Goal: Task Accomplishment & Management: Manage account settings

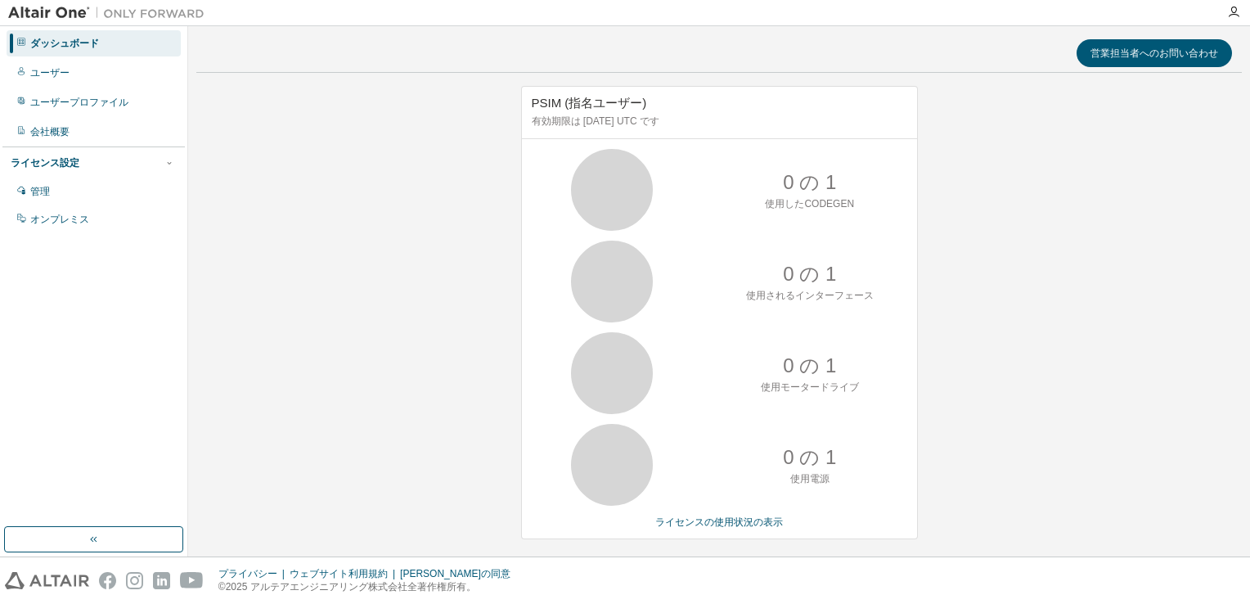
click at [71, 165] on div "ライセンス設定" at bounding box center [45, 162] width 69 height 13
click at [72, 164] on div "ライセンス設定" at bounding box center [45, 162] width 69 height 13
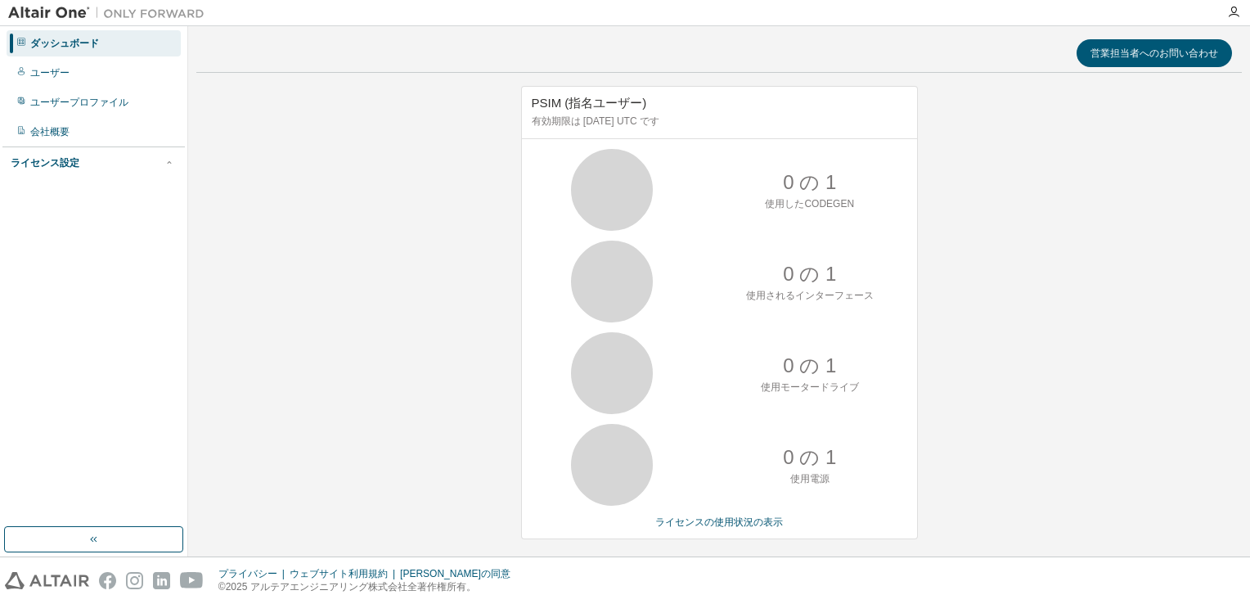
click at [73, 163] on div "ライセンス設定" at bounding box center [45, 162] width 69 height 13
click at [40, 190] on div "管理" at bounding box center [40, 191] width 20 height 13
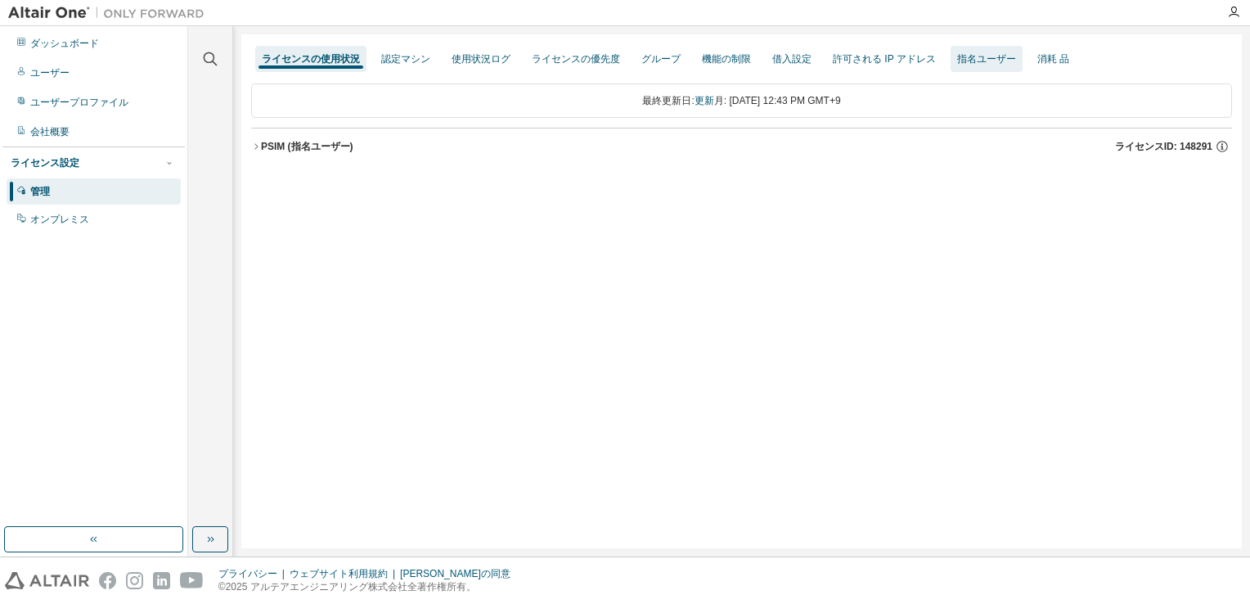
click at [981, 64] on div "指名ユーザー" at bounding box center [986, 58] width 59 height 13
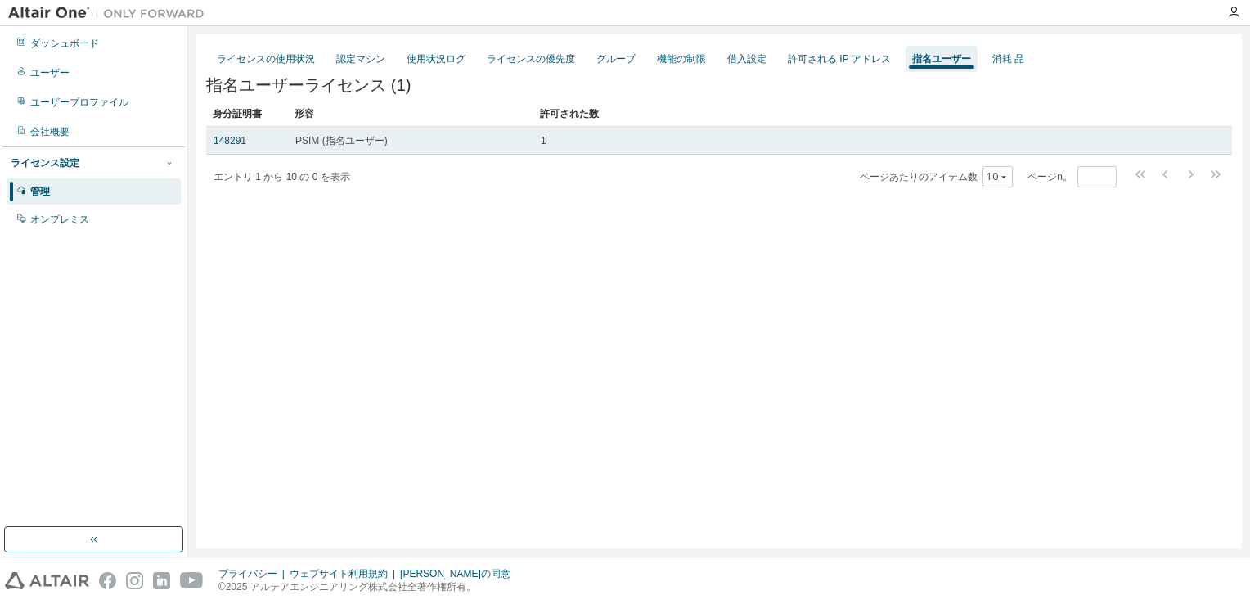
click at [249, 146] on div "148291" at bounding box center [246, 140] width 67 height 13
click at [239, 142] on link "148291" at bounding box center [229, 140] width 33 height 11
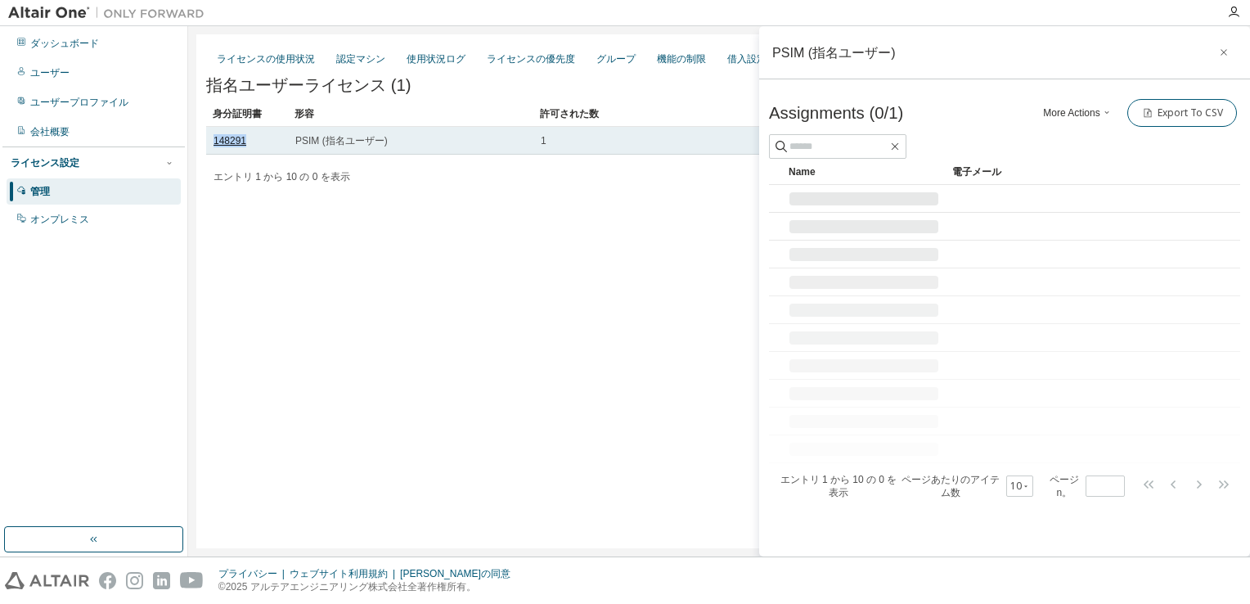
click at [239, 142] on link "148291" at bounding box center [229, 140] width 33 height 11
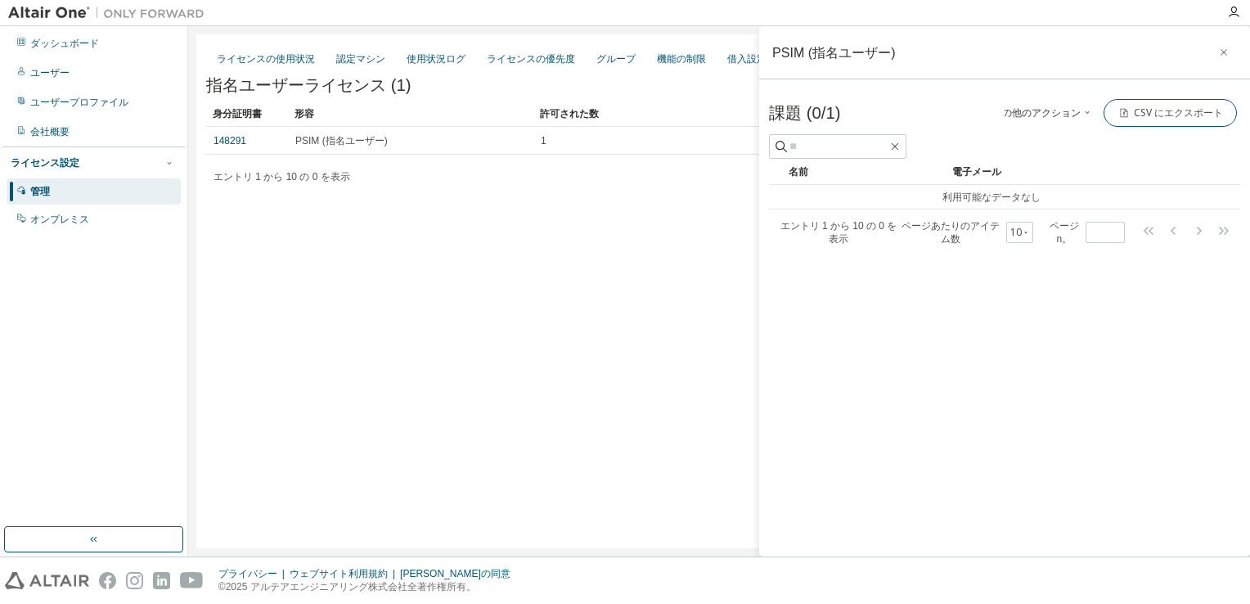
drag, startPoint x: 935, startPoint y: 44, endPoint x: 931, endPoint y: 34, distance: 10.6
click at [914, 43] on div "PSIM (指名ユーザー)" at bounding box center [1004, 52] width 491 height 53
drag, startPoint x: 964, startPoint y: 16, endPoint x: 962, endPoint y: 34, distance: 18.2
click at [906, 21] on div at bounding box center [715, 12] width 1004 height 25
click at [698, 238] on div "ライセンスの使用状況 認定マシン 使用状況ログ ライセンスの優先度 グループ 機能の制限 借入設定 許可される IP アドレス 指名ユーザー 消耗 品 指名ユ…" at bounding box center [718, 291] width 1045 height 514
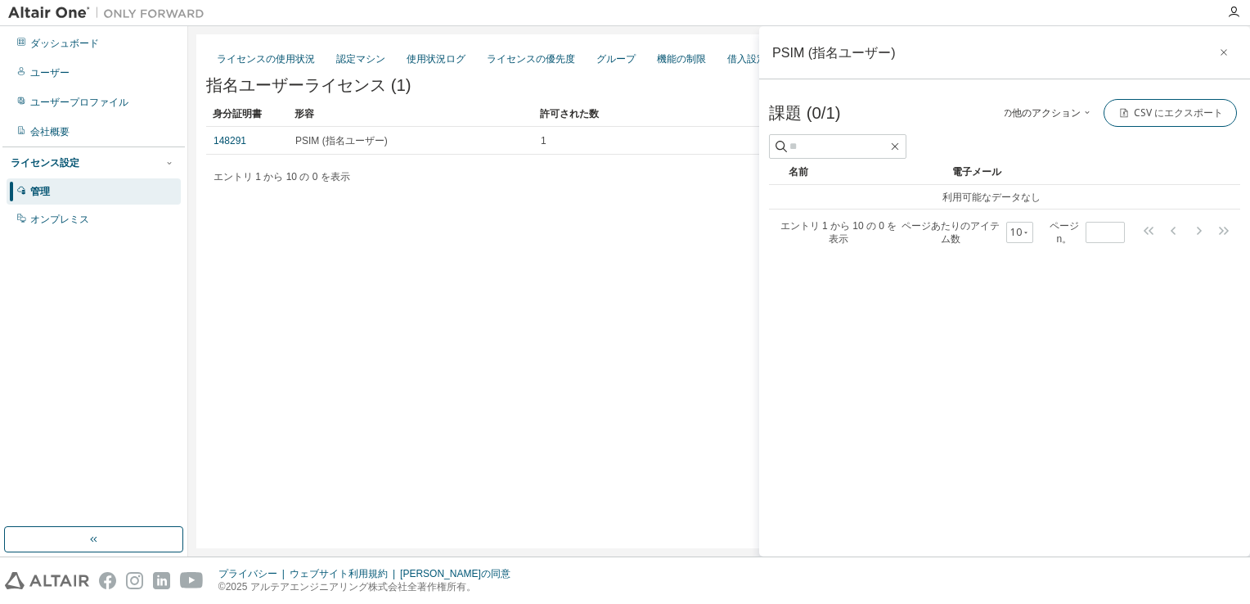
click at [702, 224] on div "ライセンスの使用状況 認定マシン 使用状況ログ ライセンスの優先度 グループ 機能の制限 借入設定 許可される IP アドレス 指名ユーザー 消耗 品 指名ユ…" at bounding box center [718, 291] width 1045 height 514
click at [1221, 50] on icon "button" at bounding box center [1223, 52] width 11 height 13
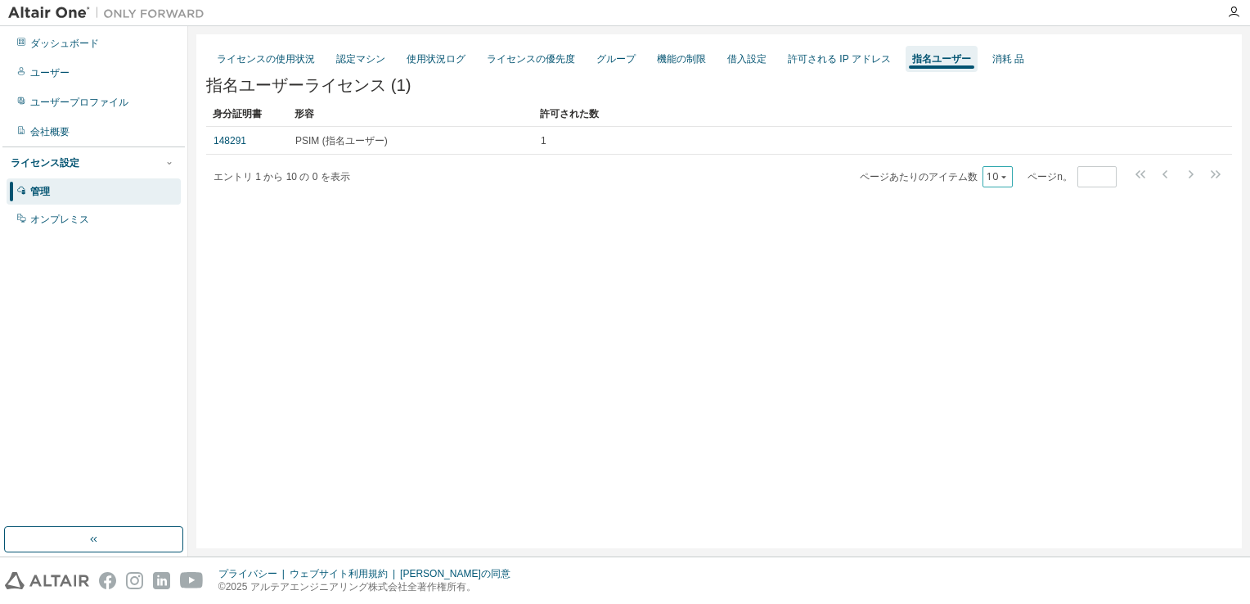
click at [1007, 175] on icon "button" at bounding box center [1003, 177] width 10 height 10
click at [895, 219] on div "ライセンスの使用状況 認定マシン 使用状況ログ ライセンスの優先度 グループ 機能の制限 借入設定 許可される IP アドレス 指名ユーザー 消耗 品 指名ユ…" at bounding box center [718, 291] width 1045 height 514
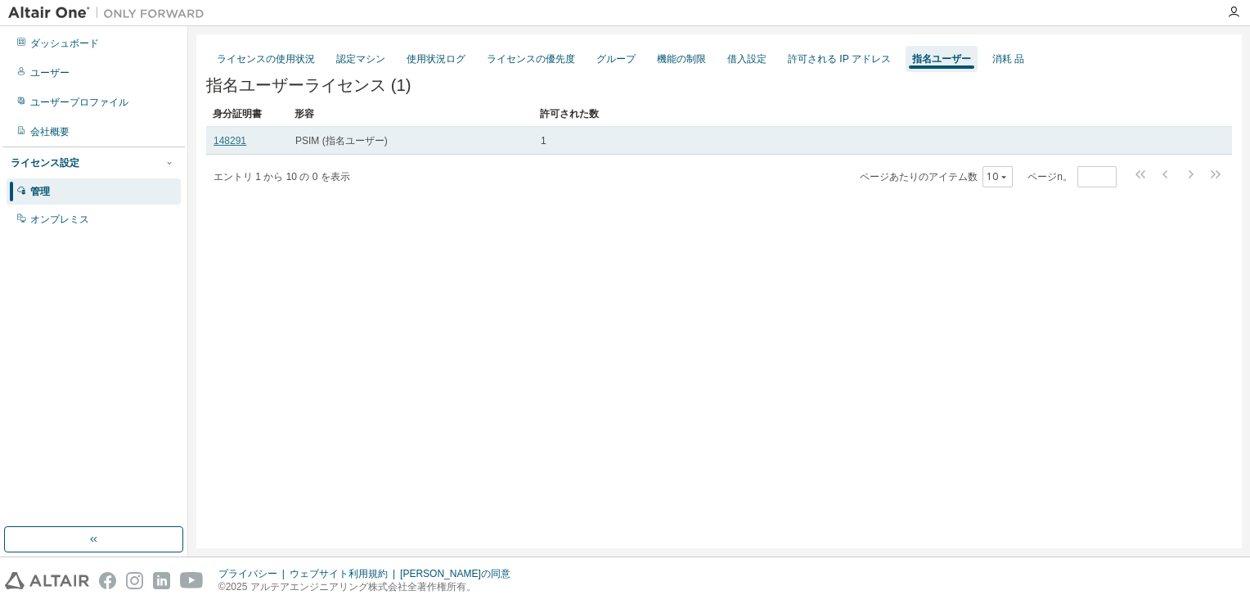
click at [229, 144] on link "148291" at bounding box center [229, 140] width 33 height 11
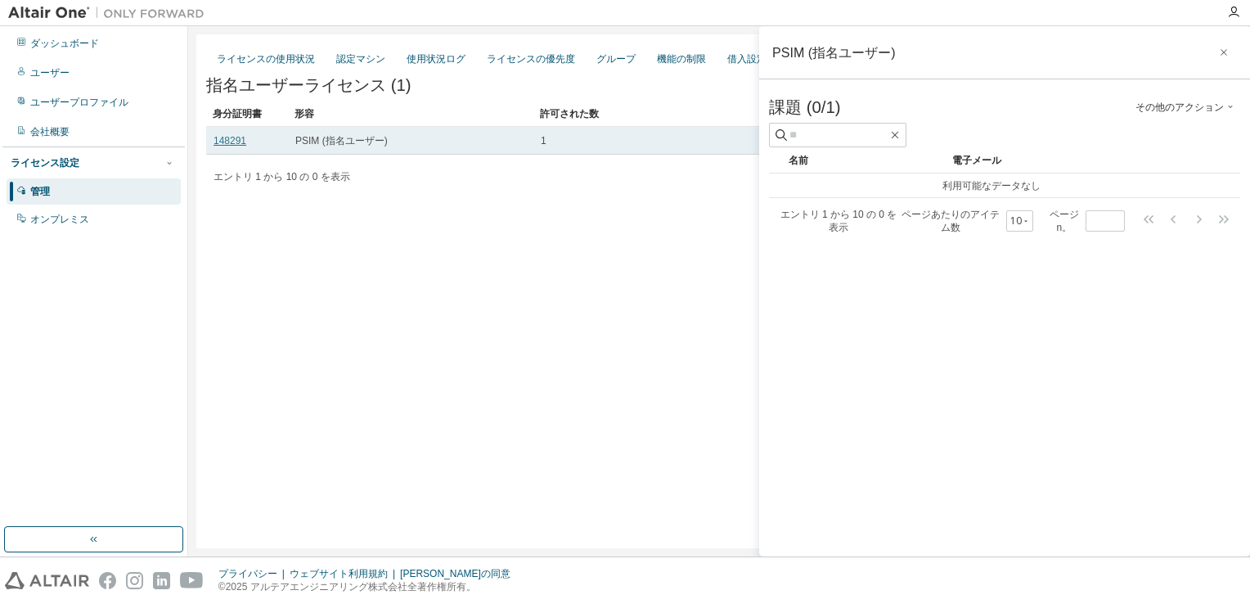
click at [231, 148] on td "148291" at bounding box center [247, 141] width 82 height 28
click at [235, 146] on link "148291" at bounding box center [229, 140] width 33 height 11
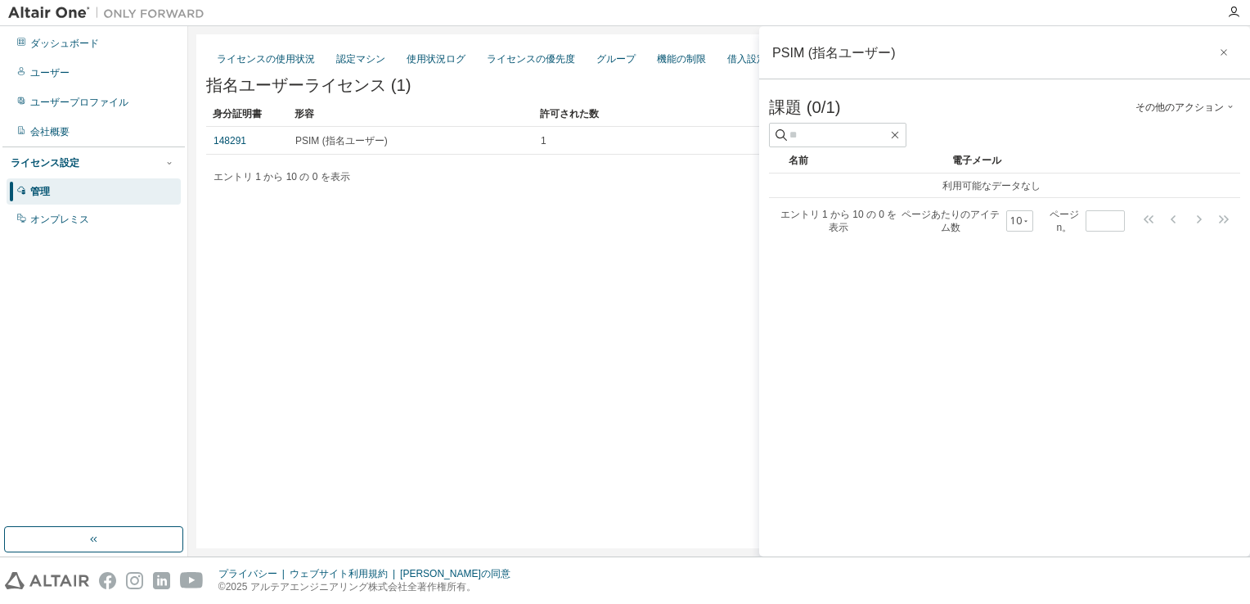
click at [725, 198] on div "ライセンスの使用状況 認定マシン 使用状況ログ ライセンスの優先度 グループ 機能の制限 借入設定 許可される IP アドレス 指名ユーザー 消耗 品 指名ユ…" at bounding box center [718, 291] width 1045 height 514
click at [1225, 52] on icon "button" at bounding box center [1223, 52] width 11 height 13
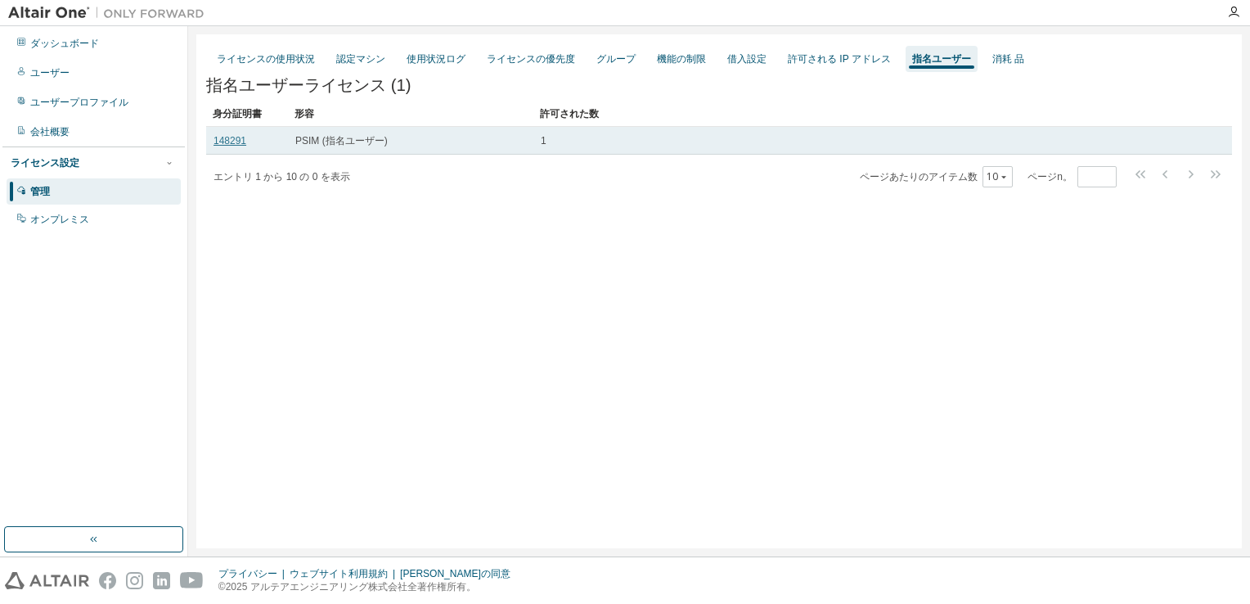
click at [229, 140] on link "148291" at bounding box center [229, 140] width 33 height 11
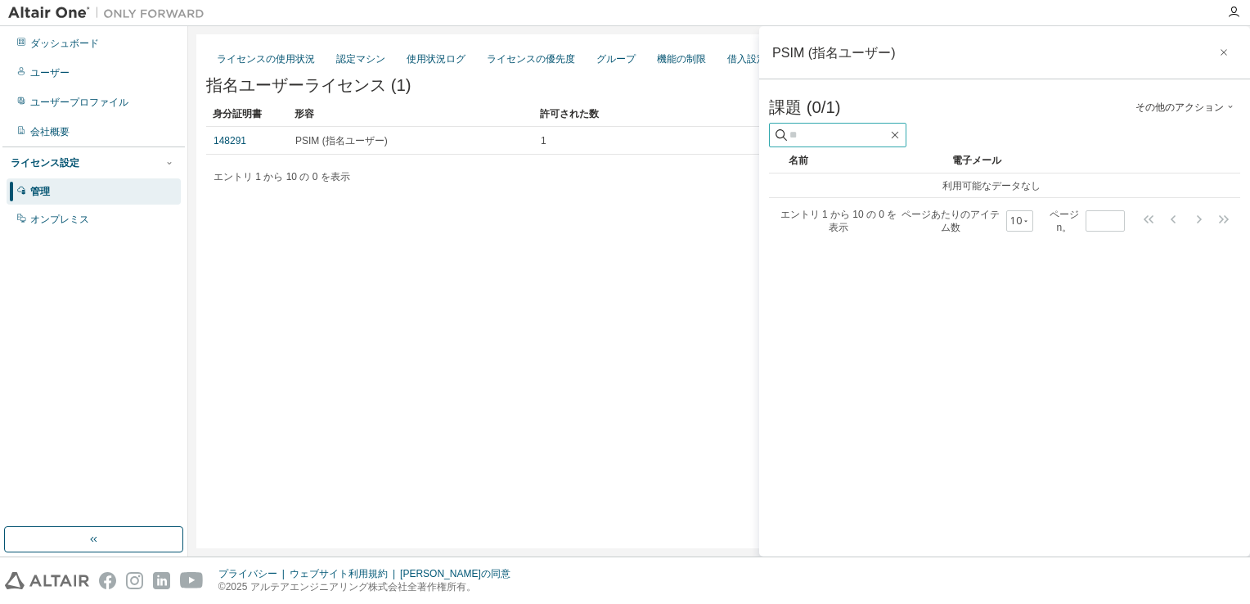
click at [802, 132] on input "text" at bounding box center [838, 135] width 98 height 16
click at [860, 162] on div "名前" at bounding box center [863, 160] width 150 height 26
click at [717, 191] on div "ライセンスの使用状況 認定マシン 使用状況ログ ライセンスの優先度 グループ 機能の制限 借入設定 許可される IP アドレス 指名ユーザー 消耗 品 指名ユ…" at bounding box center [718, 291] width 1045 height 514
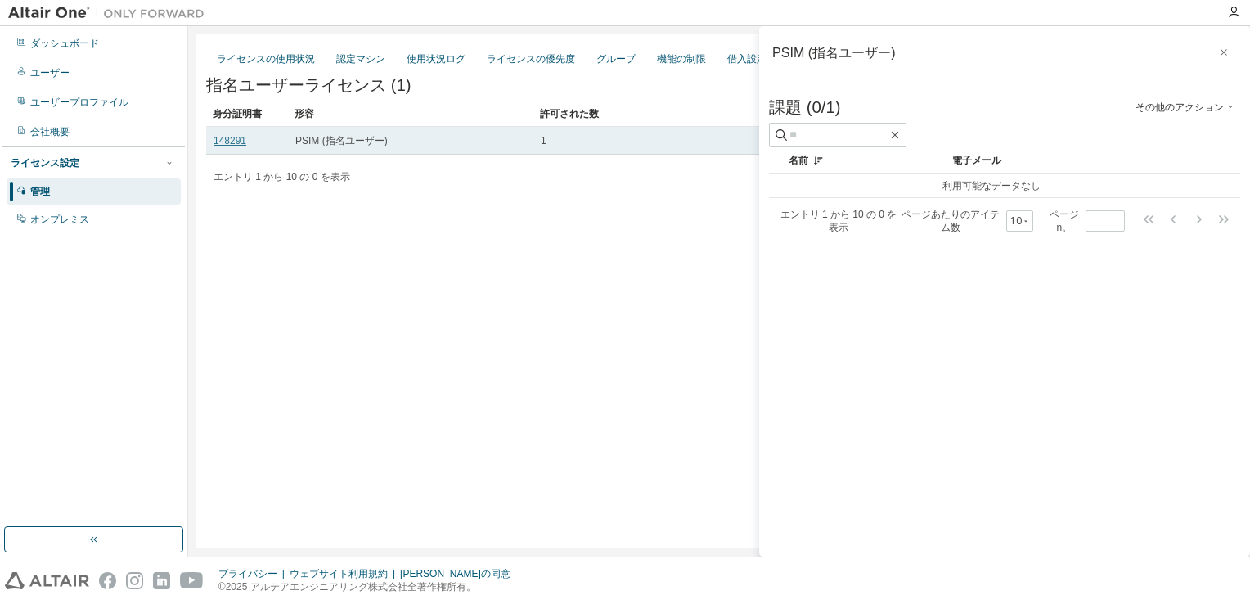
click at [233, 146] on link "148291" at bounding box center [229, 140] width 33 height 11
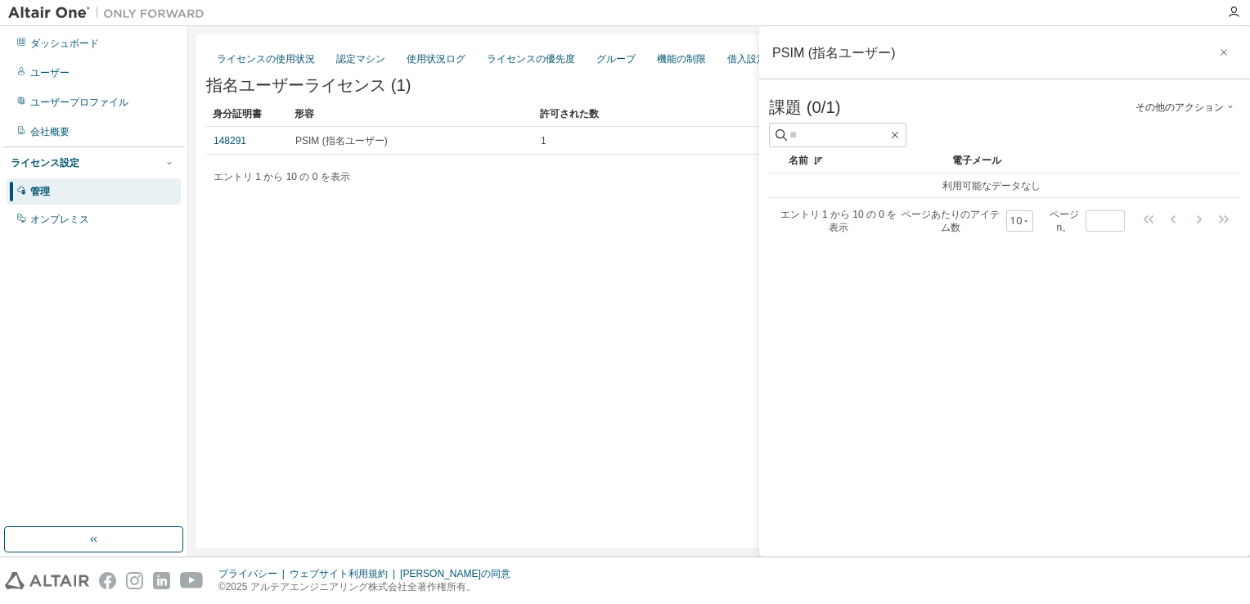
drag, startPoint x: 873, startPoint y: 7, endPoint x: 798, endPoint y: 11, distance: 75.4
click at [798, 11] on div at bounding box center [715, 12] width 1004 height 25
click at [608, 223] on div "ライセンスの使用状況 認定マシン 使用状況ログ ライセンスの優先度 グループ 機能の制限 借入設定 許可される IP アドレス 指名ユーザー 消耗 品 指名ユ…" at bounding box center [718, 291] width 1045 height 514
click at [1177, 104] on font "その他のアクション" at bounding box center [1179, 107] width 88 height 13
click at [1148, 129] on font "足す" at bounding box center [1147, 128] width 20 height 14
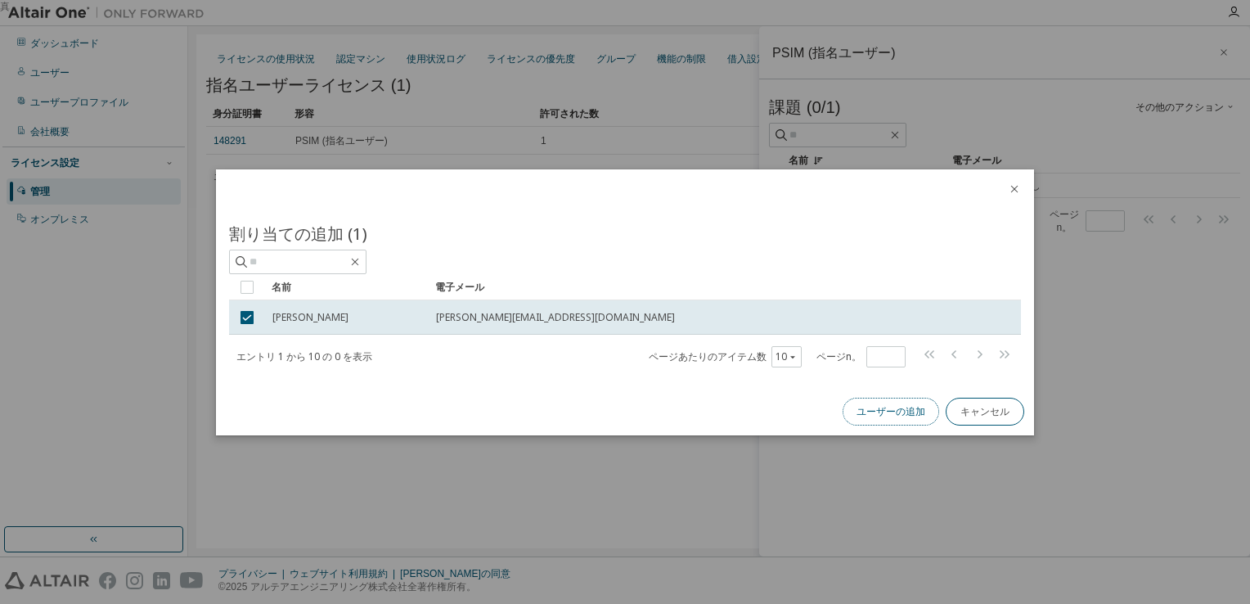
click at [893, 410] on button "ユーザーの追加" at bounding box center [890, 411] width 96 height 28
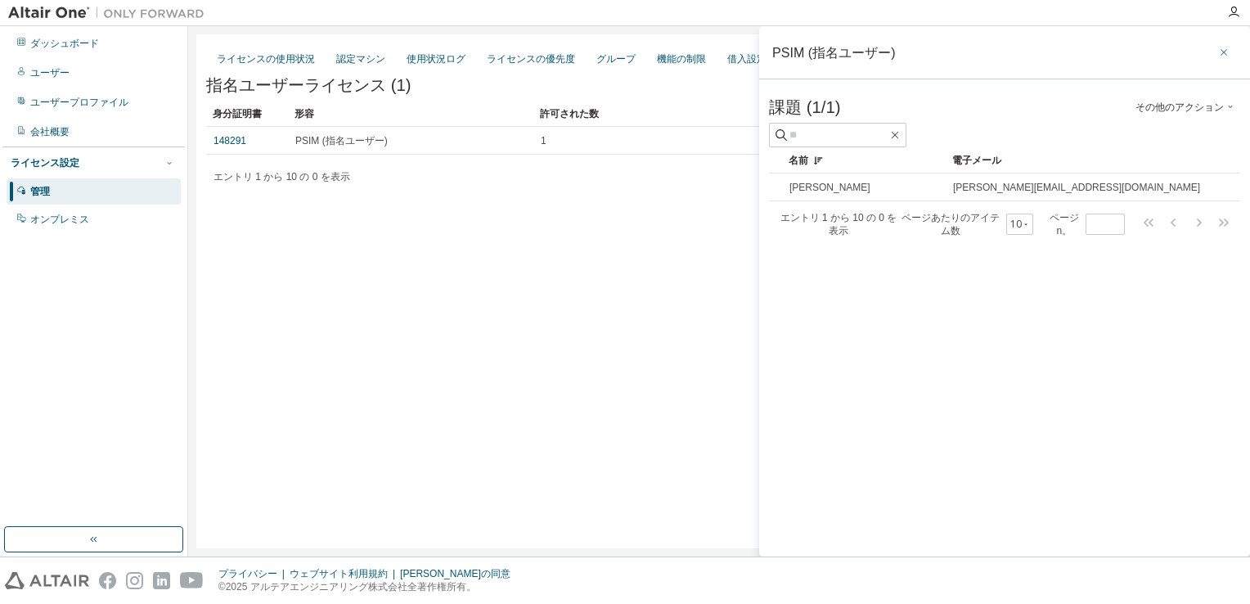
click at [1224, 51] on icon "button" at bounding box center [1223, 52] width 7 height 7
